Goal: Task Accomplishment & Management: Manage account settings

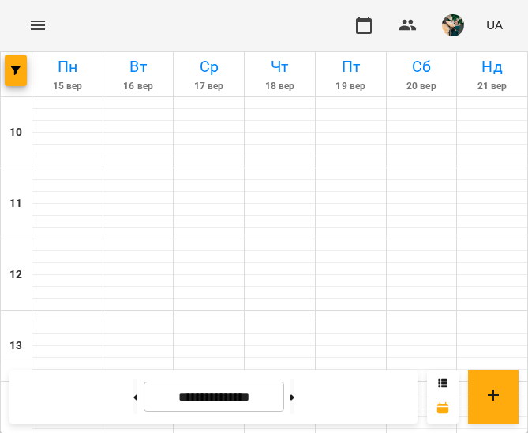
scroll to position [613, 0]
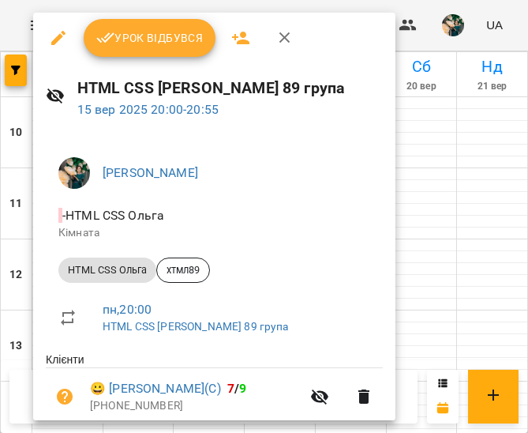
click at [127, 37] on span "Урок відбувся" at bounding box center [149, 37] width 107 height 19
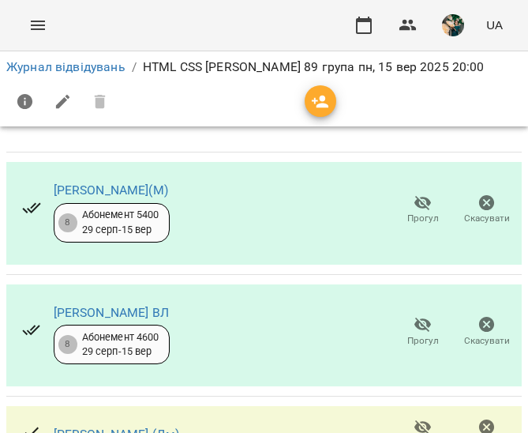
click at [414, 328] on icon "button" at bounding box center [422, 324] width 17 height 15
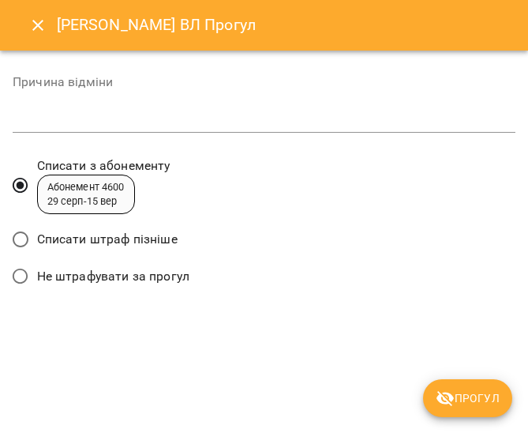
click at [165, 241] on span "Списати штраф пізніше" at bounding box center [107, 239] width 140 height 19
click at [452, 402] on icon "submit" at bounding box center [445, 397] width 19 height 19
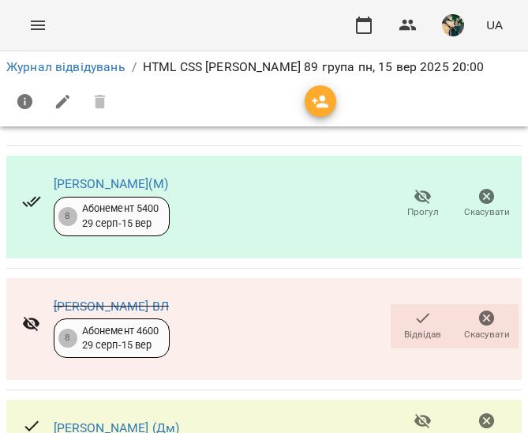
scroll to position [239, 0]
click at [414, 411] on icon "button" at bounding box center [423, 420] width 19 height 19
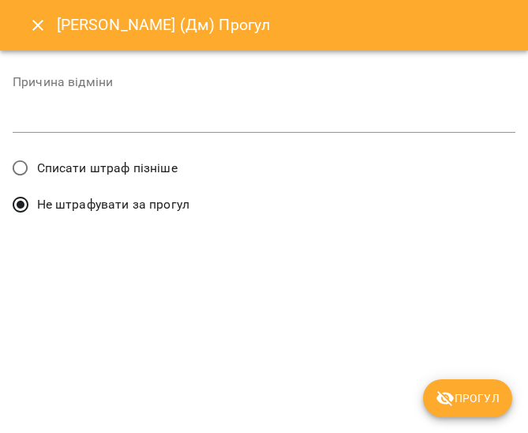
click at [129, 160] on span "Списати штраф пізніше" at bounding box center [107, 168] width 140 height 19
click at [460, 394] on span "Прогул" at bounding box center [468, 397] width 64 height 19
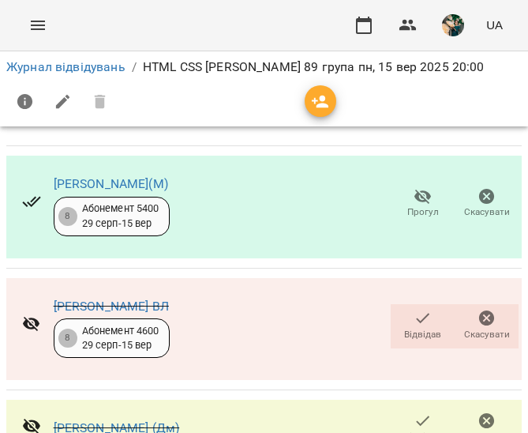
scroll to position [433, 0]
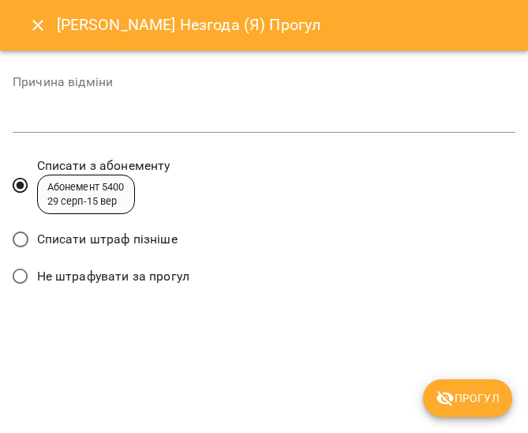
click at [148, 242] on span "Списати штраф пізніше" at bounding box center [107, 239] width 140 height 19
click at [458, 391] on span "Прогул" at bounding box center [468, 397] width 64 height 19
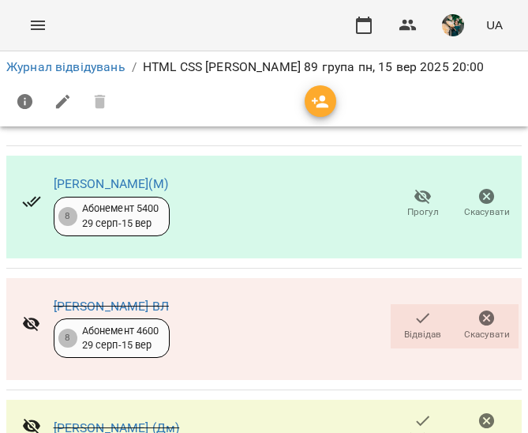
scroll to position [583, 0]
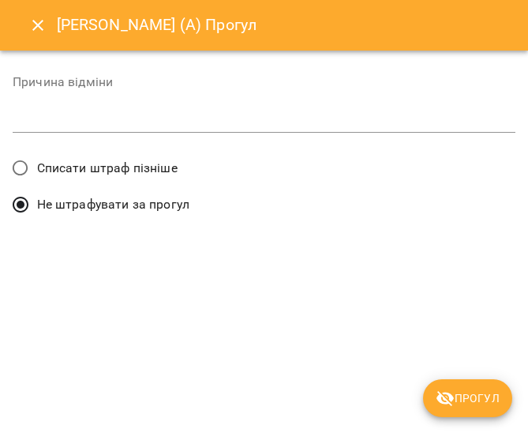
click at [87, 163] on span "Списати штраф пізніше" at bounding box center [107, 168] width 140 height 19
click at [489, 398] on span "Прогул" at bounding box center [468, 397] width 64 height 19
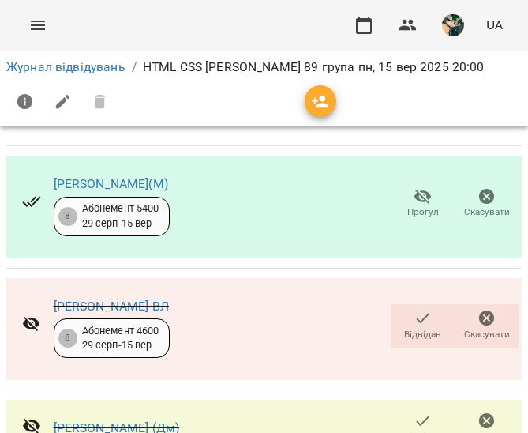
scroll to position [380, 0]
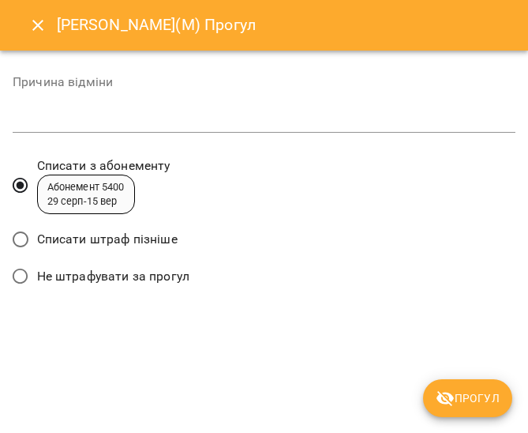
click at [157, 239] on span "Списати штраф пізніше" at bounding box center [107, 239] width 140 height 19
click at [465, 393] on span "Прогул" at bounding box center [468, 397] width 64 height 19
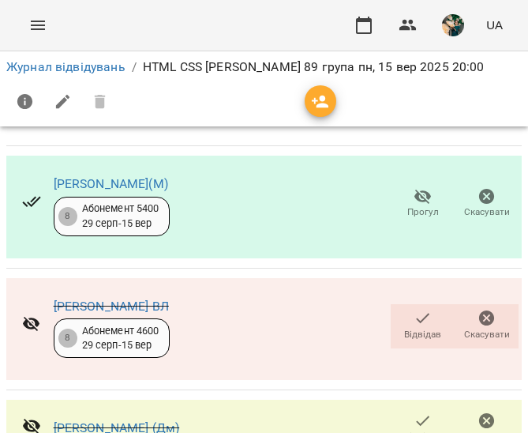
scroll to position [741, 0]
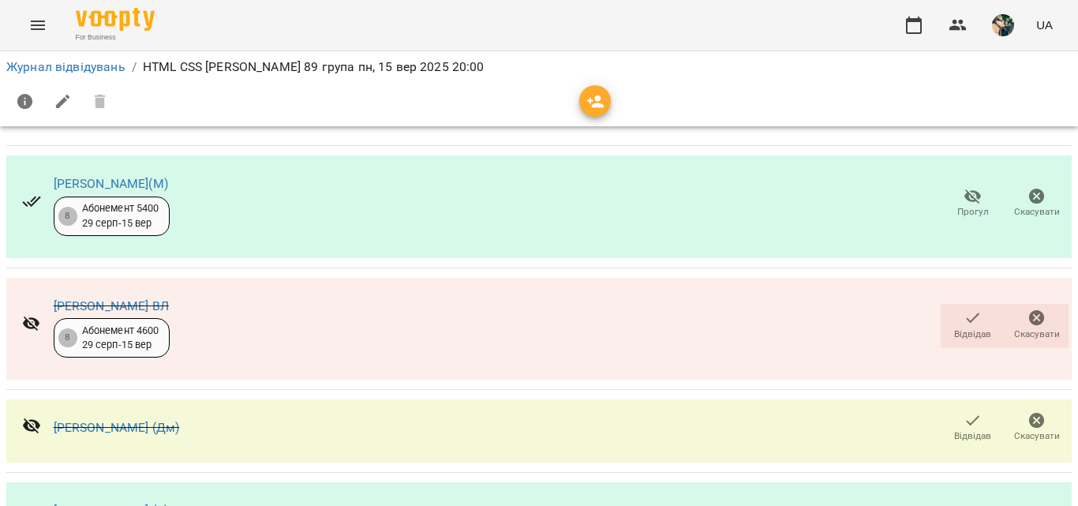
scroll to position [747, 0]
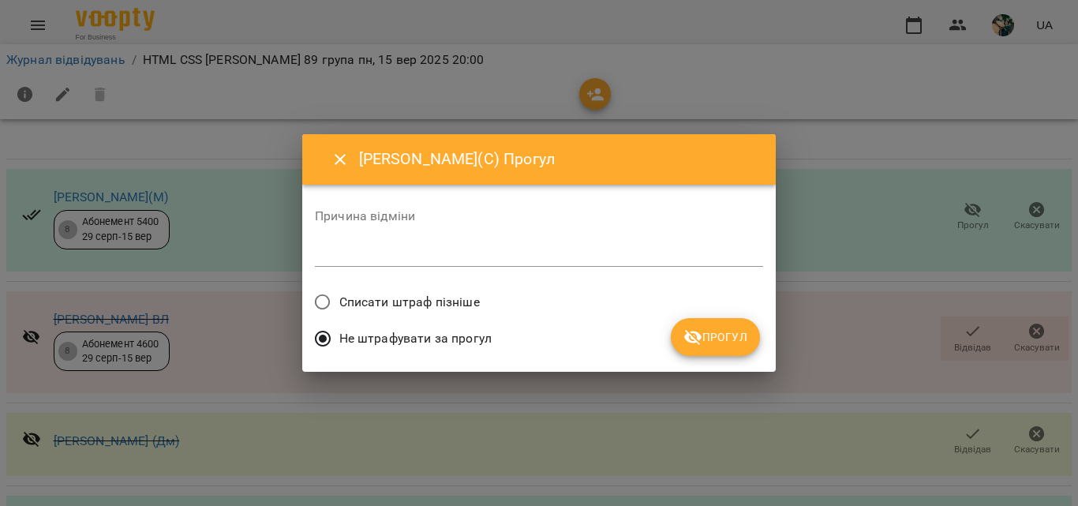
click at [430, 288] on label "Списати штраф пізніше" at bounding box center [393, 302] width 174 height 33
click at [725, 335] on span "Прогул" at bounding box center [715, 337] width 64 height 19
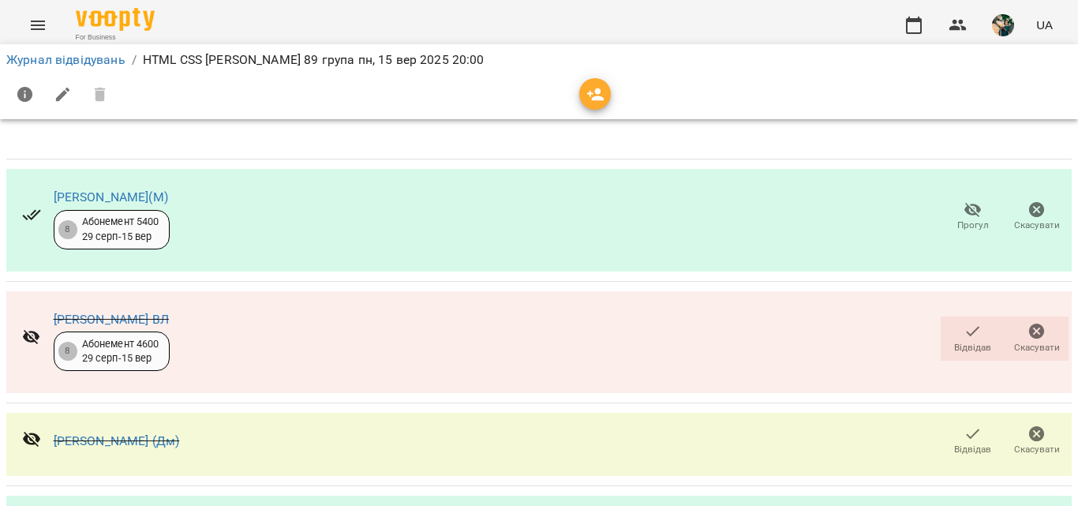
scroll to position [444, 0]
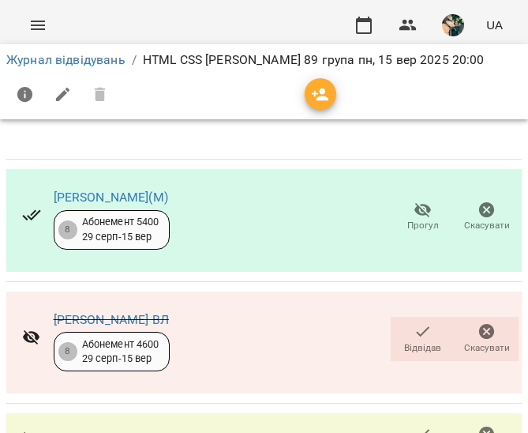
scroll to position [833, 0]
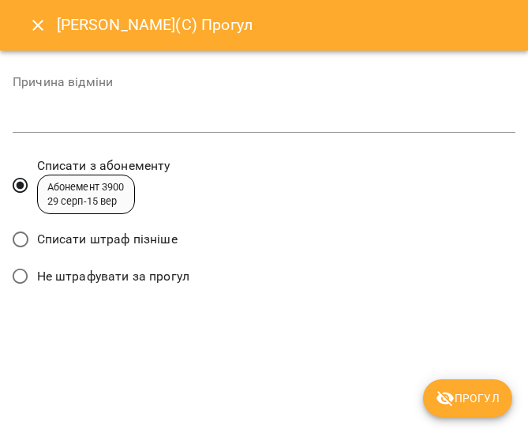
scroll to position [820, 0]
drag, startPoint x: 137, startPoint y: 236, endPoint x: 212, endPoint y: 261, distance: 78.4
click at [137, 238] on span "Списати штраф пізніше" at bounding box center [107, 239] width 140 height 19
click at [138, 238] on span "Списати штраф пізніше" at bounding box center [107, 239] width 140 height 19
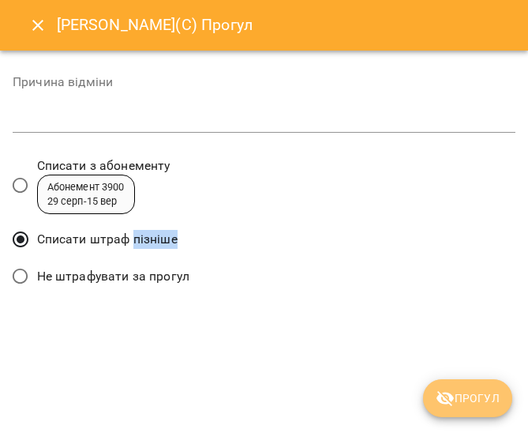
click at [448, 388] on span "Прогул" at bounding box center [468, 397] width 64 height 19
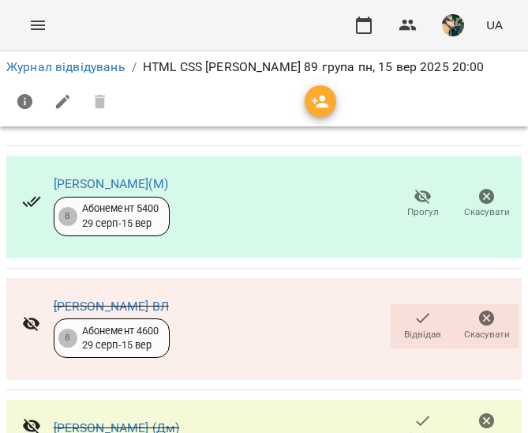
scroll to position [798, 0]
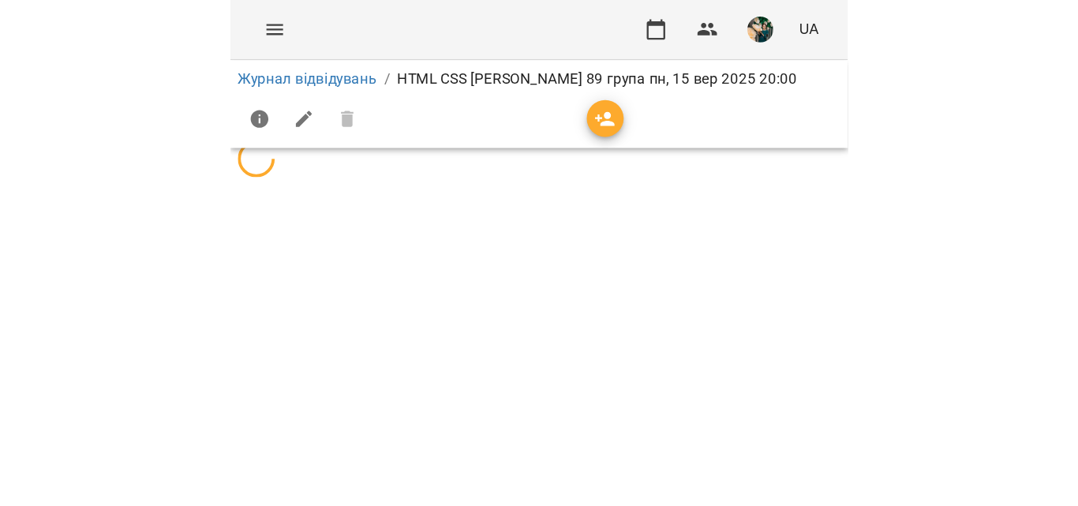
scroll to position [0, 0]
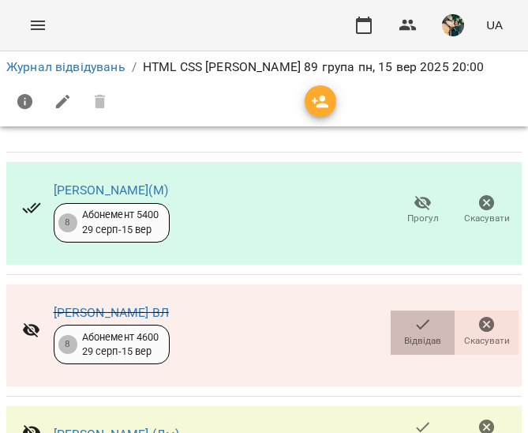
click at [414, 327] on icon "button" at bounding box center [423, 324] width 19 height 19
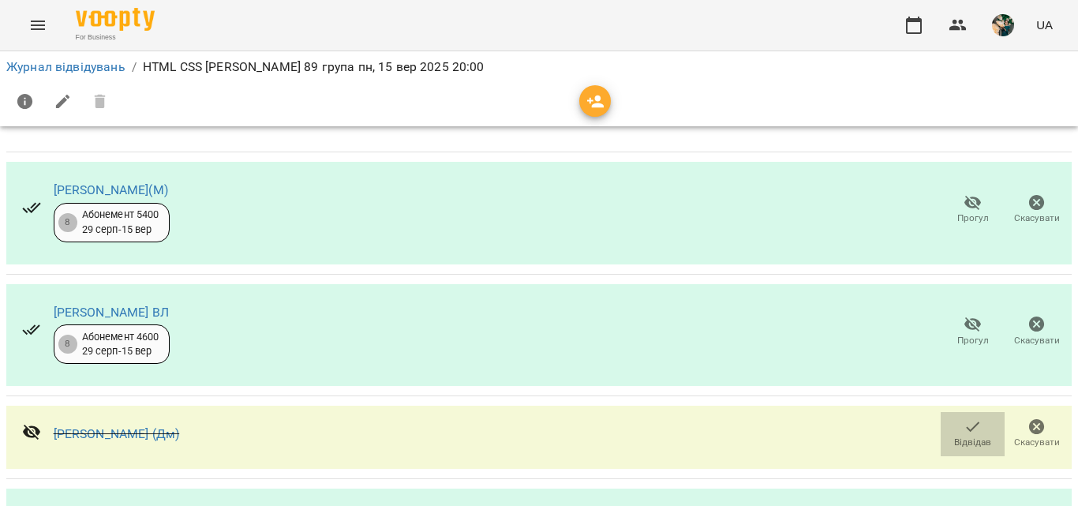
click at [966, 431] on icon "button" at bounding box center [972, 426] width 13 height 10
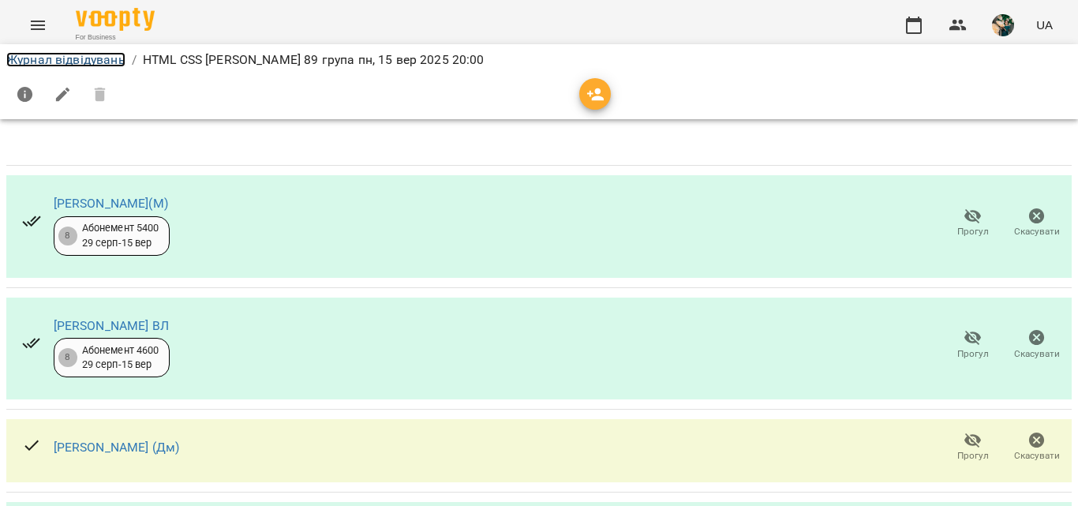
click at [72, 62] on link "Журнал відвідувань" at bounding box center [65, 59] width 119 height 15
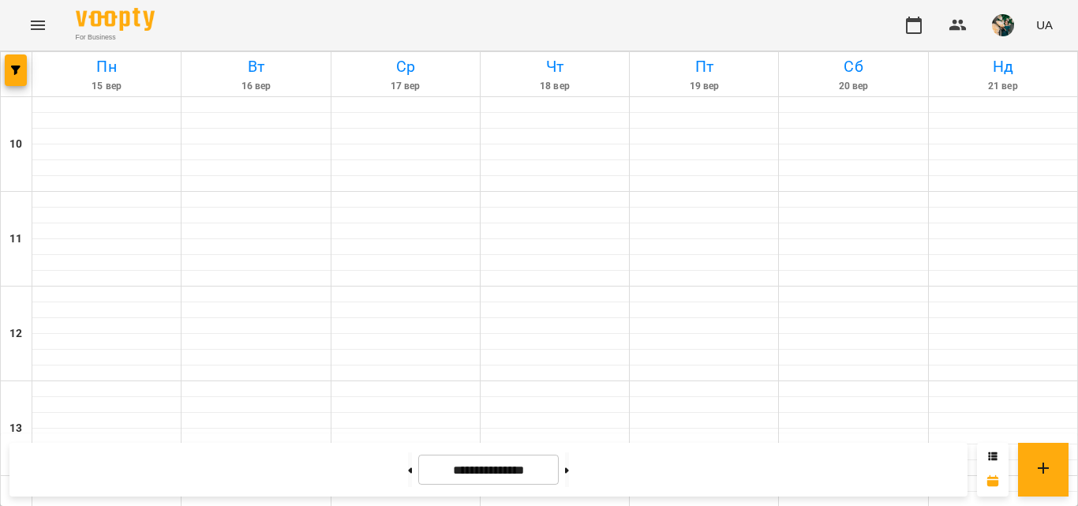
scroll to position [893, 0]
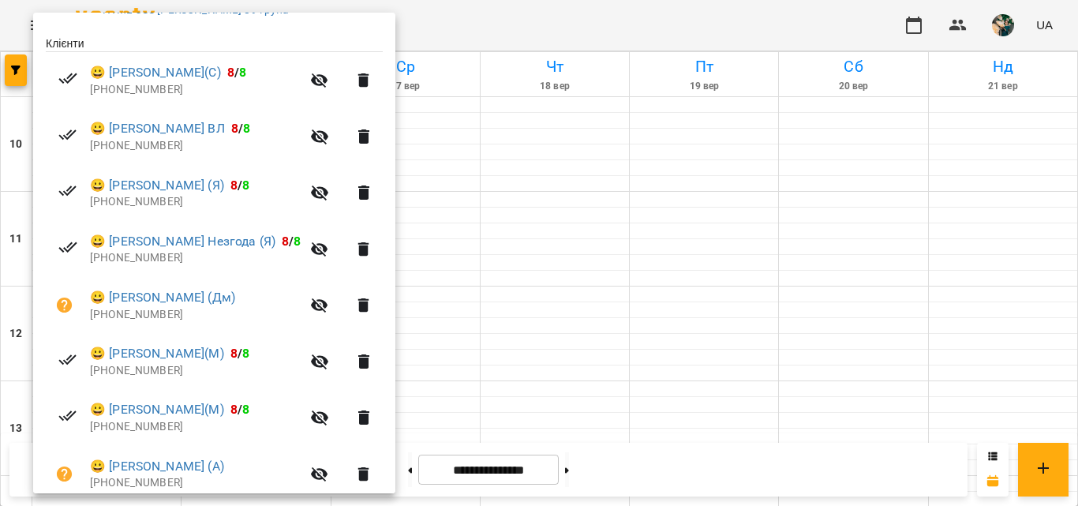
scroll to position [492, 0]
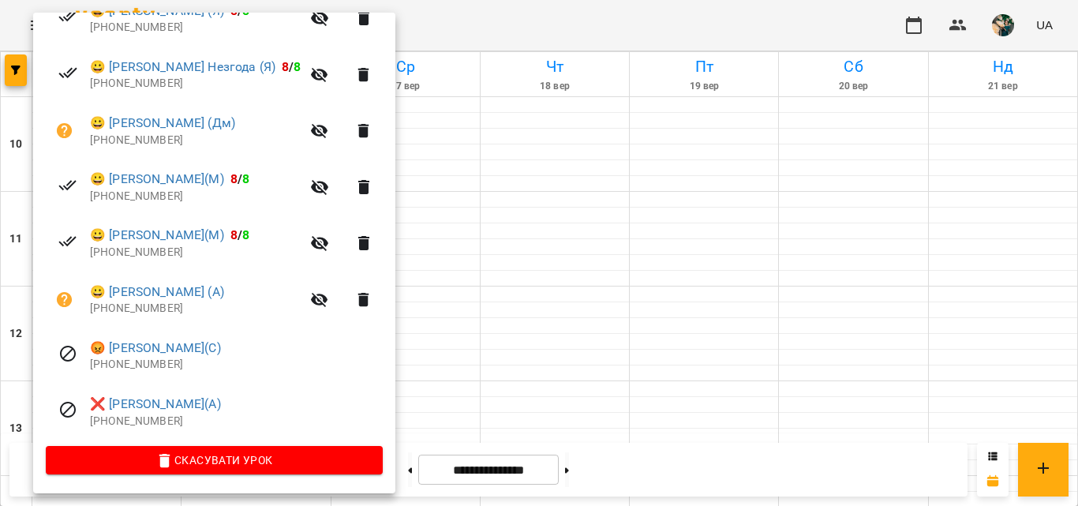
click at [509, 99] on div at bounding box center [539, 253] width 1078 height 506
